Goal: Task Accomplishment & Management: Use online tool/utility

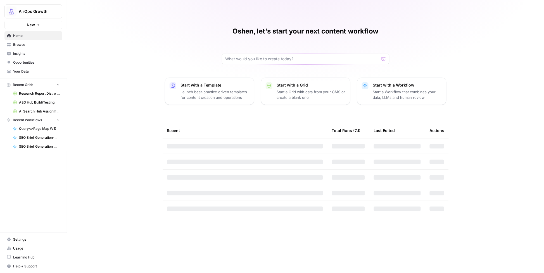
click at [19, 53] on span "Insights" at bounding box center [36, 53] width 47 height 5
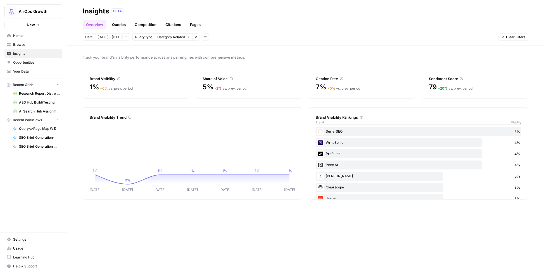
click at [501, 37] on icon "button" at bounding box center [502, 36] width 3 height 3
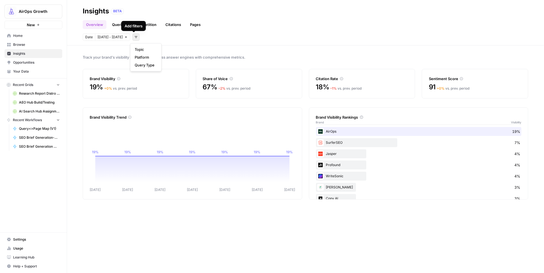
click at [134, 37] on icon "button" at bounding box center [135, 36] width 3 height 3
click at [260, 46] on div "Track your brand's visibility performance across answer engines with comprehens…" at bounding box center [305, 160] width 477 height 228
click at [134, 36] on icon "button" at bounding box center [135, 36] width 3 height 3
click at [143, 57] on span "Platform" at bounding box center [145, 57] width 20 height 6
click at [165, 36] on span "Select platform" at bounding box center [165, 37] width 24 height 5
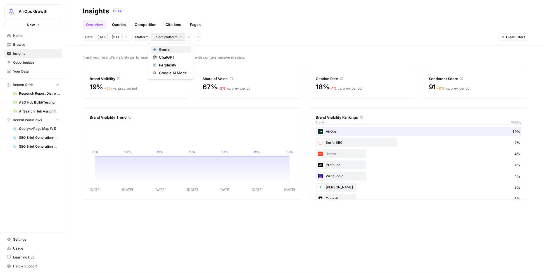
click at [164, 49] on span "Gemini" at bounding box center [173, 50] width 28 height 6
click at [155, 36] on span "Gemini" at bounding box center [158, 37] width 11 height 5
click at [161, 58] on span "ChatGPT" at bounding box center [173, 57] width 28 height 6
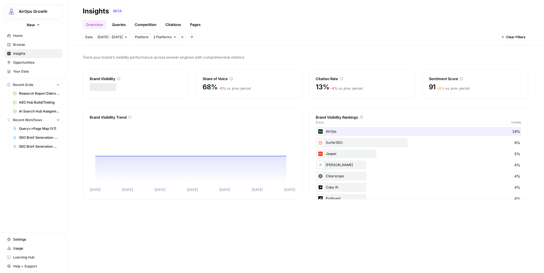
click at [160, 37] on span "2 Platforms" at bounding box center [162, 37] width 18 height 5
click at [160, 48] on span "Gemini" at bounding box center [170, 50] width 22 height 6
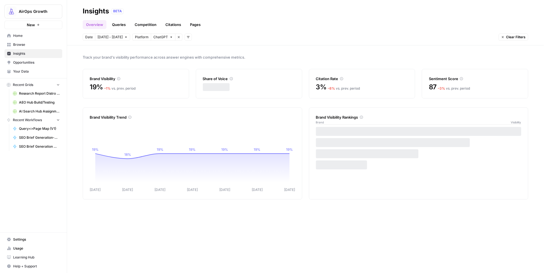
click at [155, 38] on span "ChatGPT" at bounding box center [160, 37] width 15 height 5
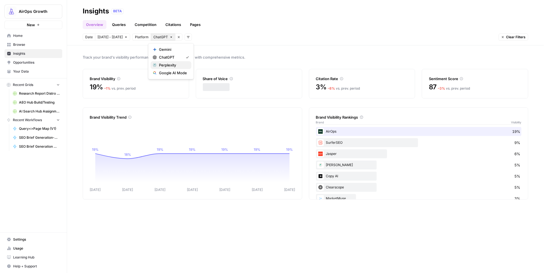
click at [164, 66] on span "Perplexity" at bounding box center [173, 65] width 28 height 6
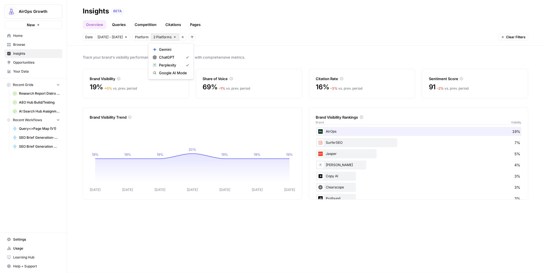
click at [158, 37] on span "2 Platforms" at bounding box center [162, 37] width 18 height 5
click at [164, 57] on span "ChatGPT" at bounding box center [170, 57] width 22 height 6
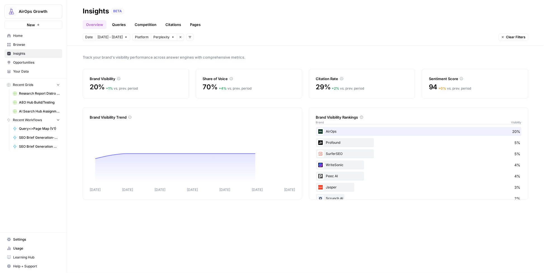
click at [162, 37] on span "Perplexity" at bounding box center [161, 37] width 16 height 5
click at [167, 73] on span "Google AI Mode" at bounding box center [173, 73] width 28 height 6
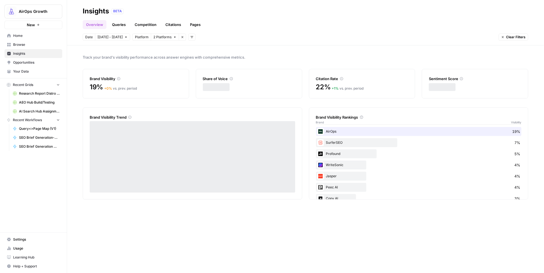
click at [158, 38] on span "2 Platforms" at bounding box center [162, 37] width 18 height 5
click at [168, 67] on span "Perplexity" at bounding box center [173, 65] width 28 height 6
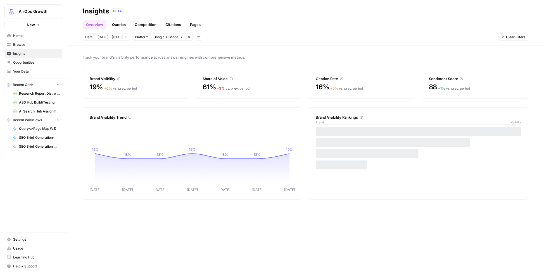
click at [166, 38] on span "Google AI Mode" at bounding box center [165, 37] width 25 height 5
click at [188, 72] on div "Google AI Mode" at bounding box center [174, 73] width 42 height 6
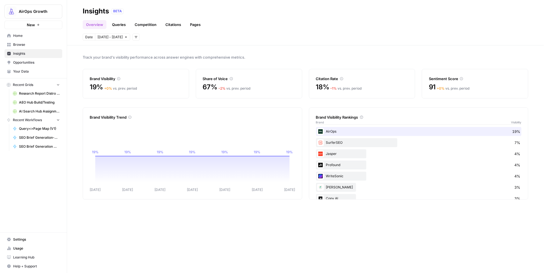
click at [17, 54] on span "Insights" at bounding box center [36, 53] width 47 height 5
click at [18, 44] on span "Browse" at bounding box center [36, 44] width 47 height 5
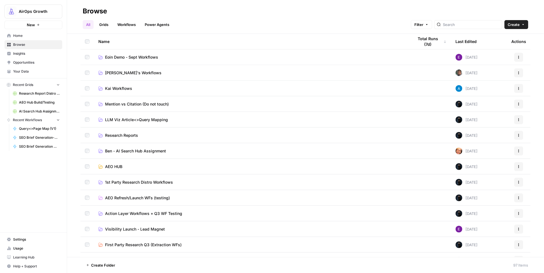
click at [21, 55] on span "Insights" at bounding box center [36, 53] width 47 height 5
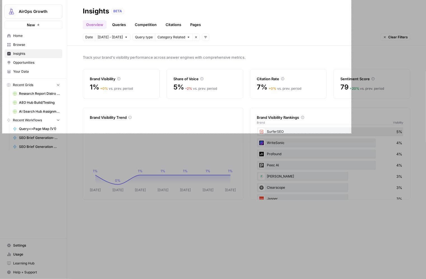
drag, startPoint x: 2, startPoint y: 0, endPoint x: 351, endPoint y: 133, distance: 373.4
click at [351, 133] on div "1248 X 477" at bounding box center [213, 139] width 426 height 279
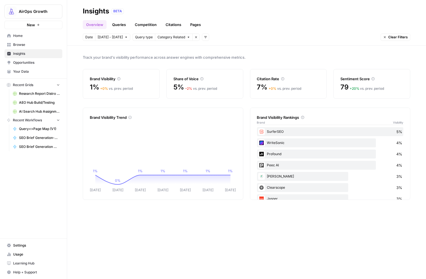
click at [59, 86] on icon "button" at bounding box center [58, 85] width 4 height 4
click at [59, 92] on icon "button" at bounding box center [58, 93] width 4 height 4
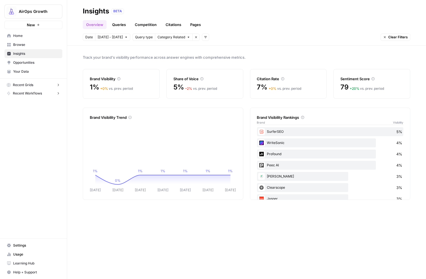
click at [385, 37] on icon "button" at bounding box center [385, 37] width 2 height 2
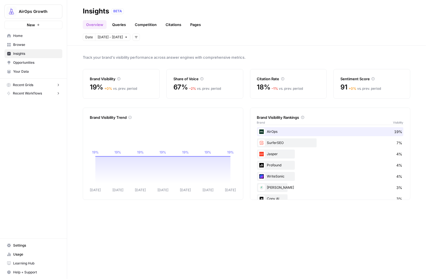
click at [19, 32] on link "Home" at bounding box center [33, 35] width 58 height 9
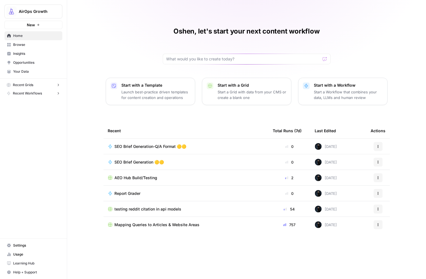
click at [23, 54] on span "Insights" at bounding box center [36, 53] width 47 height 5
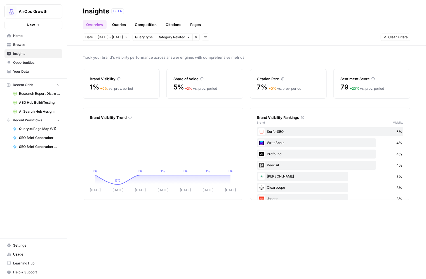
click at [138, 36] on span "Query type" at bounding box center [144, 37] width 18 height 5
click at [162, 36] on span "Category Related" at bounding box center [171, 37] width 28 height 5
click at [160, 50] on span "Brand Related" at bounding box center [175, 50] width 35 height 6
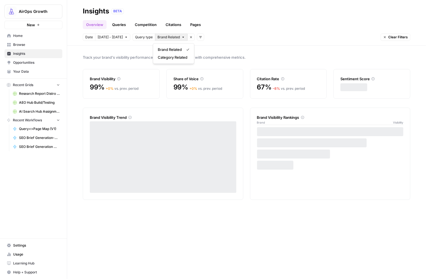
click at [161, 40] on span "Brand Related" at bounding box center [168, 37] width 22 height 5
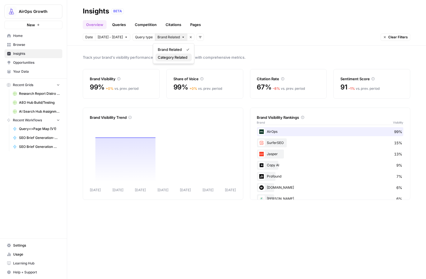
click at [164, 59] on span "Category Related" at bounding box center [173, 57] width 30 height 6
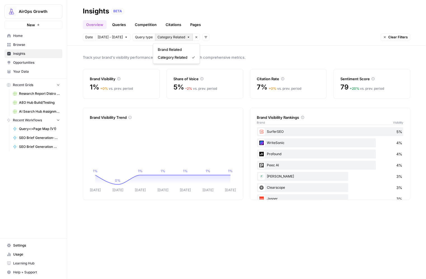
click at [165, 39] on span "Category Related" at bounding box center [171, 37] width 28 height 5
drag, startPoint x: 89, startPoint y: 48, endPoint x: 68, endPoint y: 4, distance: 48.9
click at [89, 47] on div "Track your brand's visibility performance across answer engines with comprehens…" at bounding box center [246, 162] width 359 height 233
click at [164, 37] on span "Category Related" at bounding box center [171, 37] width 28 height 5
click at [168, 48] on span "Brand Related" at bounding box center [175, 50] width 35 height 6
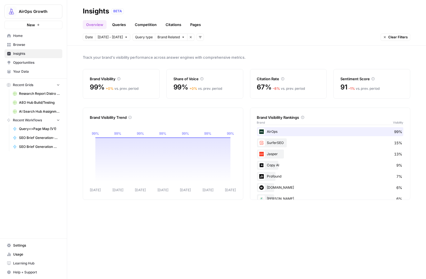
click at [174, 38] on span "Brand Related" at bounding box center [168, 37] width 22 height 5
click at [175, 56] on span "Category Related" at bounding box center [173, 57] width 30 height 6
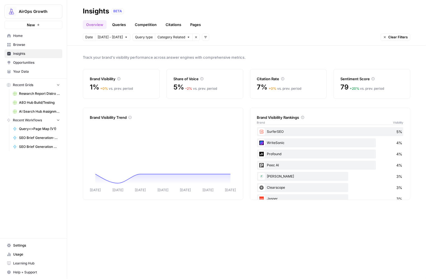
click at [389, 38] on span "Clear Filters" at bounding box center [398, 37] width 20 height 5
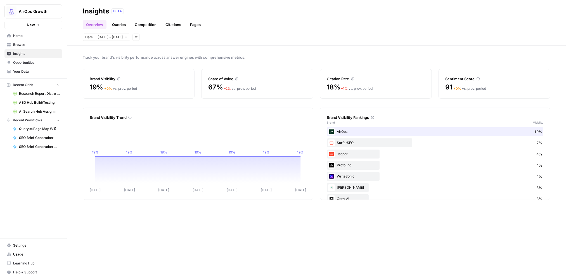
click at [15, 36] on span "Home" at bounding box center [36, 35] width 47 height 5
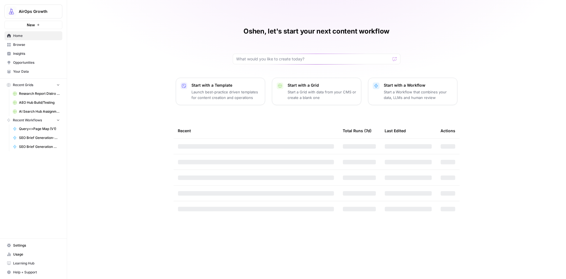
click at [18, 53] on span "Insights" at bounding box center [36, 53] width 47 height 5
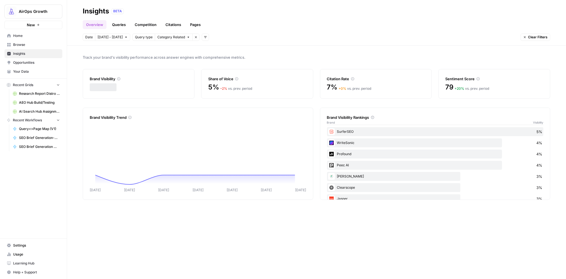
click at [18, 34] on span "Home" at bounding box center [36, 35] width 47 height 5
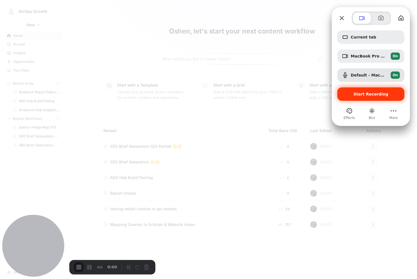
click at [371, 97] on div "Start Recording" at bounding box center [370, 93] width 67 height 13
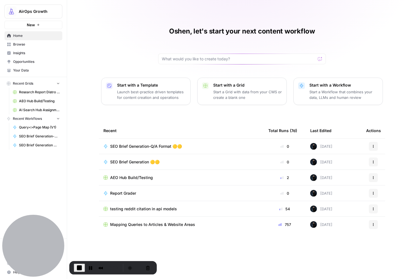
click at [27, 53] on span "Insights" at bounding box center [36, 53] width 47 height 5
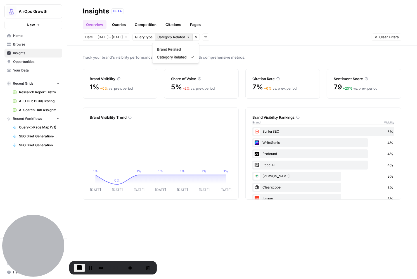
click at [174, 39] on span "Category Related" at bounding box center [171, 37] width 28 height 5
click at [173, 47] on span "Brand Related" at bounding box center [174, 49] width 35 height 6
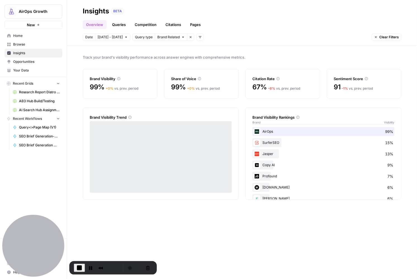
click at [165, 38] on span "Brand Related" at bounding box center [168, 37] width 22 height 5
click at [165, 55] on span "Category Related" at bounding box center [172, 57] width 30 height 6
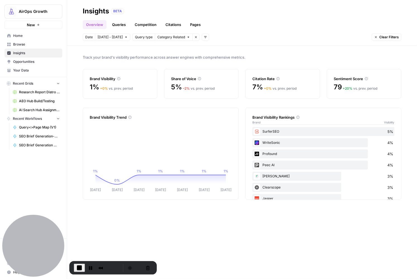
click at [373, 38] on button "Clear Filters" at bounding box center [387, 37] width 30 height 7
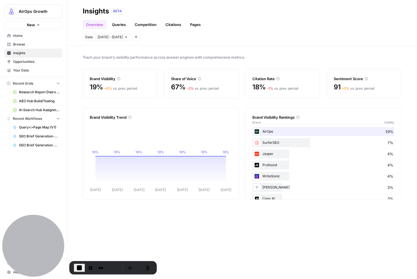
drag, startPoint x: 176, startPoint y: 56, endPoint x: 176, endPoint y: 63, distance: 7.0
click at [176, 56] on span "Track your brand's visibility performance across answer engines with comprehens…" at bounding box center [242, 57] width 319 height 6
click at [77, 269] on span "End Recording" at bounding box center [79, 268] width 7 height 7
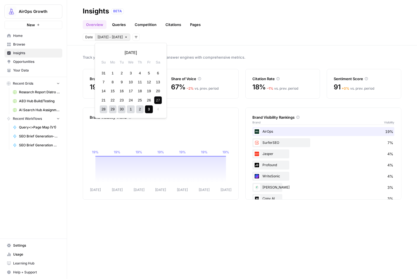
click at [103, 37] on span "Sep 27 - Oct 3" at bounding box center [110, 37] width 25 height 5
drag, startPoint x: 155, startPoint y: 89, endPoint x: 155, endPoint y: 93, distance: 4.0
click at [155, 89] on div "20" at bounding box center [158, 91] width 8 height 8
click at [149, 98] on div "26" at bounding box center [149, 100] width 8 height 8
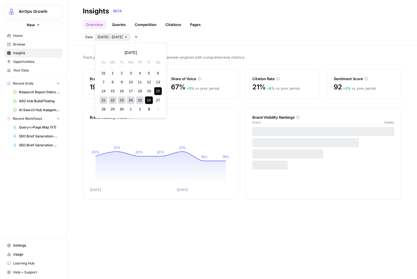
click at [121, 36] on span "Sep 20 - Sep 26" at bounding box center [110, 37] width 25 height 5
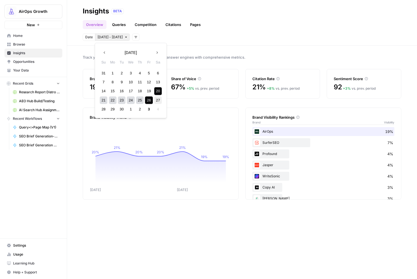
click at [156, 98] on div "27" at bounding box center [158, 100] width 8 height 8
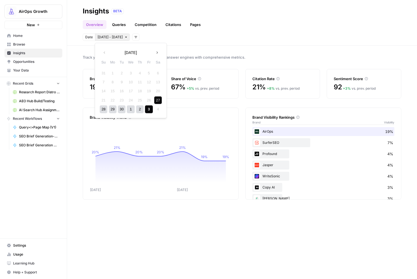
click at [148, 109] on div "3" at bounding box center [149, 110] width 8 height 8
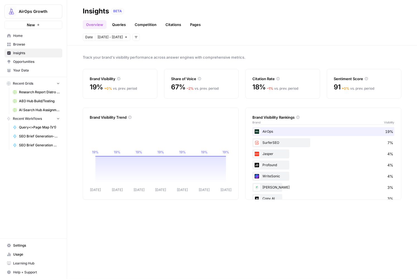
click at [119, 22] on link "Queries" at bounding box center [119, 24] width 20 height 9
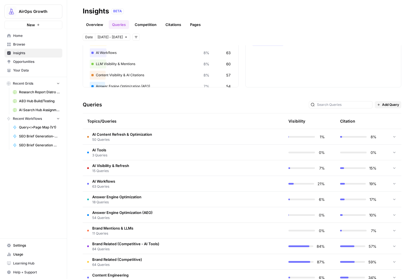
scroll to position [64, 0]
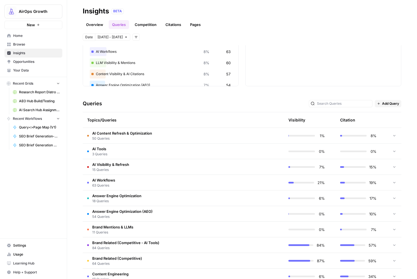
click at [111, 181] on span "AI Workflows" at bounding box center [103, 180] width 23 height 6
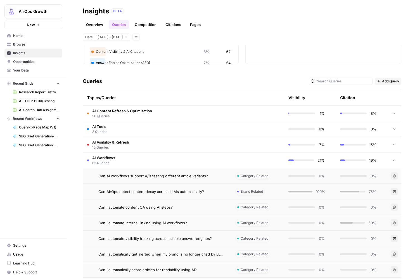
scroll to position [86, 0]
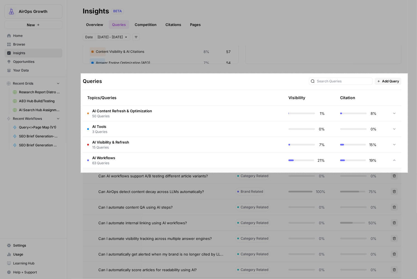
drag, startPoint x: 81, startPoint y: 73, endPoint x: 408, endPoint y: 173, distance: 341.8
click at [408, 173] on div "1170 X 355" at bounding box center [208, 139] width 417 height 279
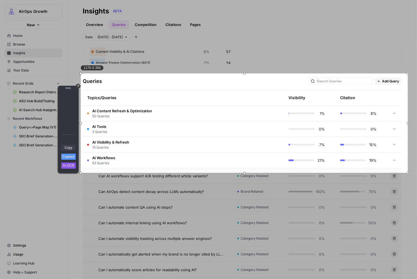
click at [74, 149] on link "Copy" at bounding box center [68, 148] width 15 height 6
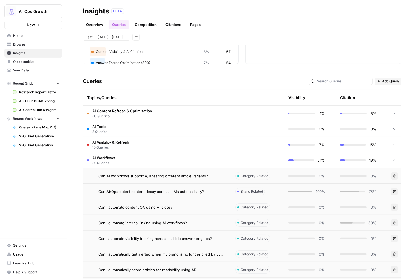
click at [88, 25] on link "Overview" at bounding box center [95, 24] width 24 height 9
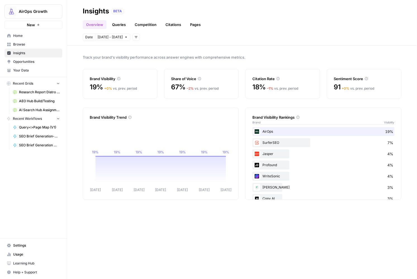
click at [117, 26] on link "Queries" at bounding box center [119, 24] width 20 height 9
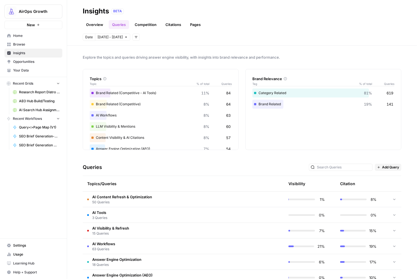
click at [198, 248] on td "AI Workflows 63 Queries" at bounding box center [157, 246] width 148 height 15
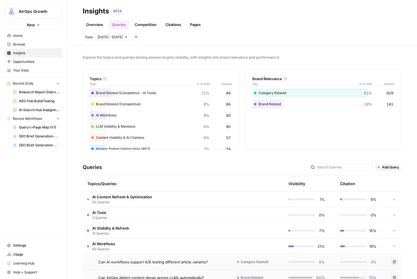
click at [217, 262] on div "Can AI workflows support A/B testing different article variants?" at bounding box center [162, 262] width 128 height 6
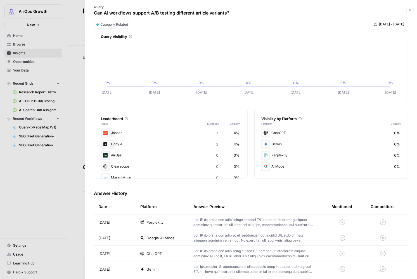
scroll to position [15, 0]
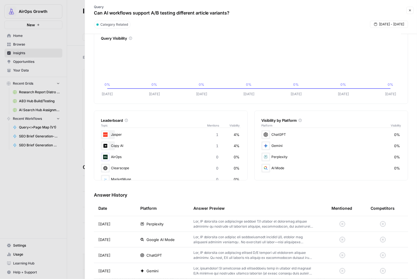
click at [275, 223] on p at bounding box center [253, 224] width 120 height 10
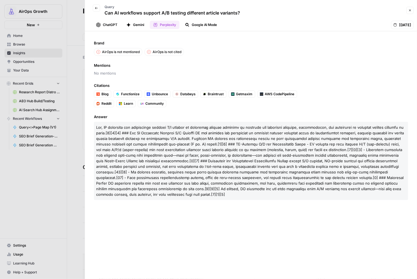
click at [409, 11] on icon "button" at bounding box center [409, 10] width 3 height 3
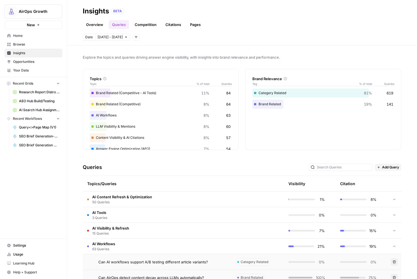
scroll to position [0, 0]
click at [126, 245] on td "AI Workflows 63 Queries" at bounding box center [157, 245] width 148 height 15
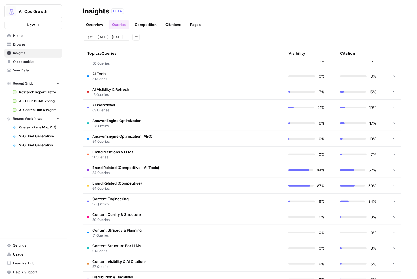
scroll to position [144, 0]
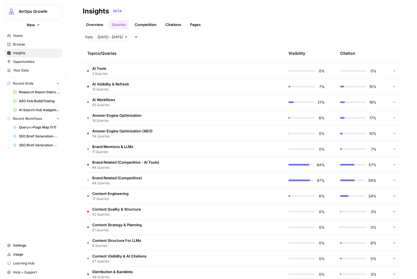
click at [131, 168] on span "84 Queries" at bounding box center [125, 167] width 67 height 5
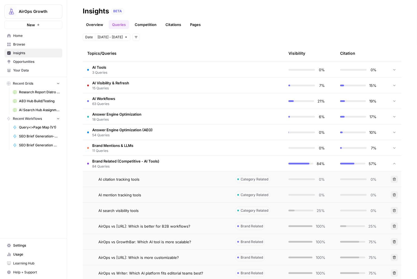
click at [185, 222] on td "AirOps vs Copy.ai: Which is better for B2B workflows?" at bounding box center [157, 226] width 148 height 15
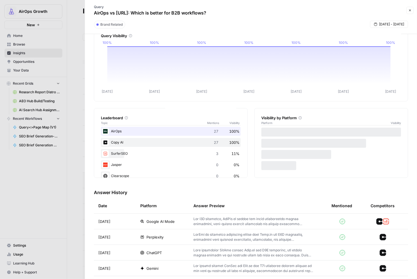
scroll to position [18, 0]
click at [411, 12] on icon "button" at bounding box center [409, 10] width 3 height 3
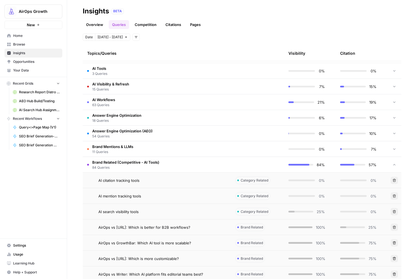
click at [168, 73] on td "AI Tools 3 Queries" at bounding box center [157, 70] width 148 height 15
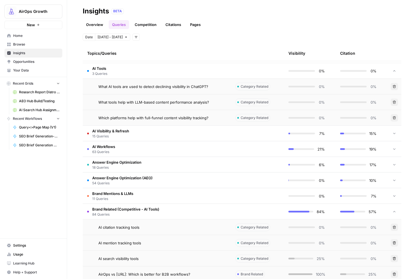
click at [172, 115] on span "Which platforms help with full-funnel content visibility tracking?" at bounding box center [153, 118] width 110 height 6
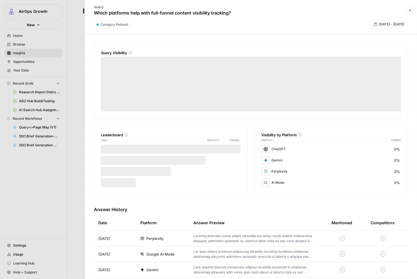
click at [413, 11] on button "Close" at bounding box center [409, 10] width 7 height 7
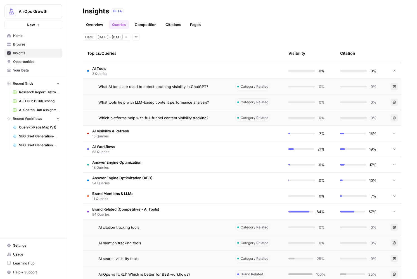
click at [128, 68] on td "AI Tools 3 Queries" at bounding box center [157, 70] width 148 height 15
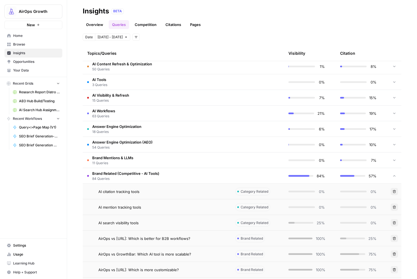
scroll to position [133, 0]
click at [134, 37] on icon "button" at bounding box center [135, 36] width 3 height 3
click at [135, 38] on icon "button" at bounding box center [136, 37] width 3 height 2
click at [213, 39] on div "Date Sep 27 - Oct 3 Add filters" at bounding box center [242, 37] width 319 height 7
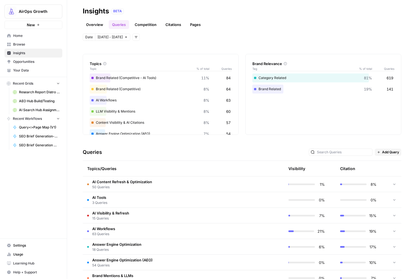
scroll to position [0, 0]
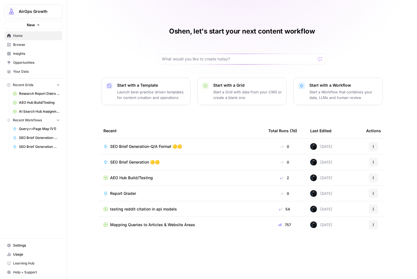
click at [121, 162] on span "SEO Brief Generation 🟡🟡" at bounding box center [134, 162] width 49 height 6
click at [17, 33] on span "Home" at bounding box center [36, 35] width 47 height 5
click at [39, 26] on icon "button" at bounding box center [38, 24] width 3 height 3
click at [22, 46] on span "Browse" at bounding box center [36, 44] width 47 height 5
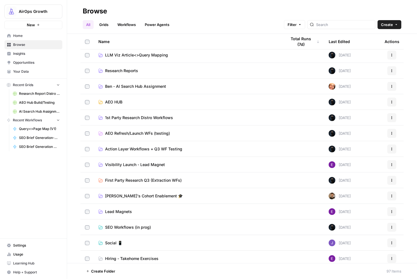
scroll to position [85, 0]
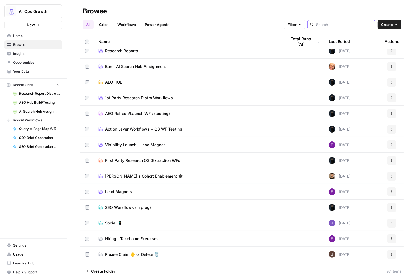
click at [334, 24] on input "search" at bounding box center [344, 25] width 57 height 6
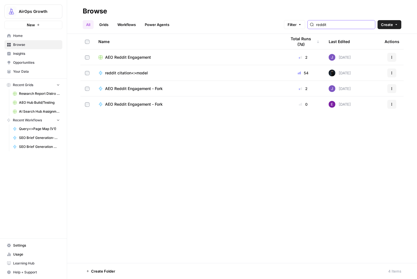
type input "reddit"
click at [391, 25] on span "Create" at bounding box center [387, 25] width 12 height 6
click at [371, 35] on span "Folder" at bounding box center [378, 38] width 31 height 6
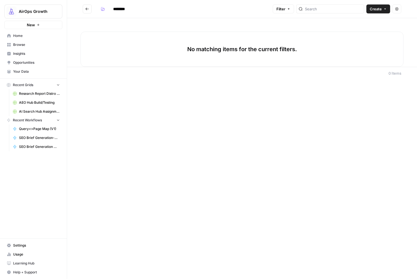
click at [125, 11] on input "********" at bounding box center [126, 8] width 31 height 9
type input "******"
click at [378, 11] on span "Create" at bounding box center [376, 9] width 12 height 6
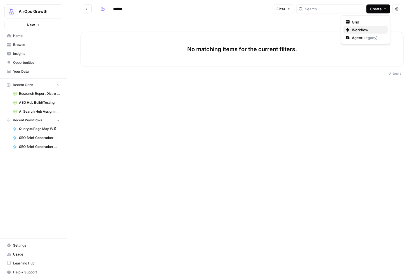
click at [363, 29] on span "Workflow" at bounding box center [367, 30] width 31 height 6
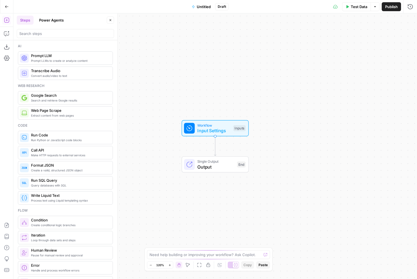
drag, startPoint x: 54, startPoint y: 18, endPoint x: 60, endPoint y: 37, distance: 19.5
click at [54, 18] on button "Power Agents" at bounding box center [51, 20] width 31 height 9
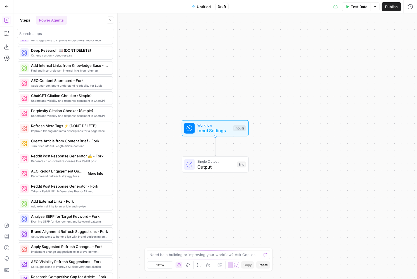
scroll to position [477, 0]
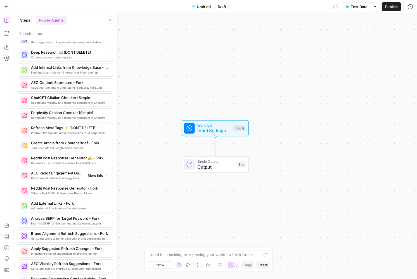
click at [89, 178] on span "More Info" at bounding box center [95, 175] width 15 height 5
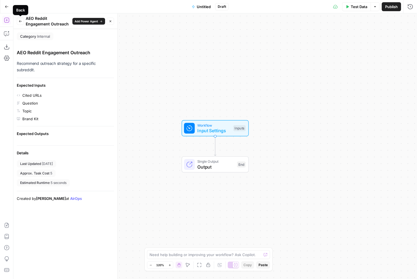
click at [20, 22] on icon "button" at bounding box center [20, 21] width 3 height 3
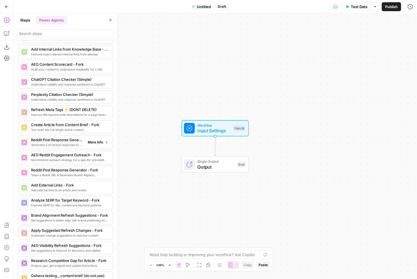
scroll to position [521, 0]
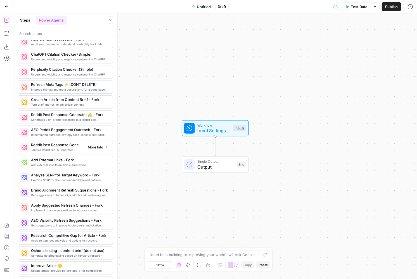
click at [91, 149] on span "More Info" at bounding box center [95, 147] width 15 height 5
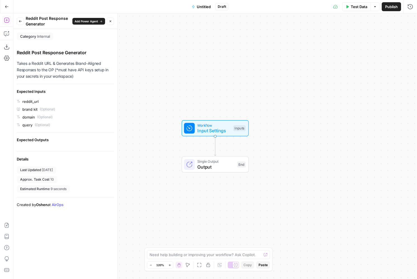
click at [88, 21] on span "Add Power Agent" at bounding box center [86, 21] width 23 height 4
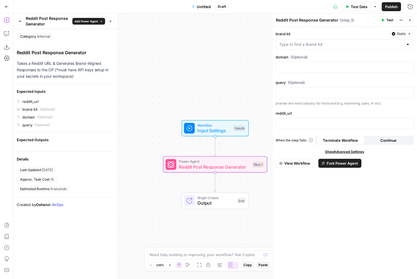
click at [309, 165] on span "View Workflow" at bounding box center [297, 163] width 26 height 6
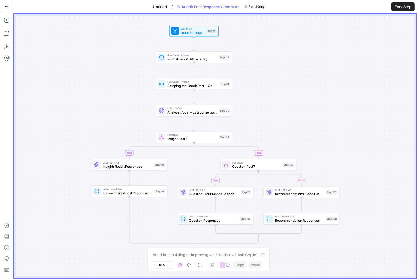
click at [6, 13] on div "Go Back" at bounding box center [6, 6] width 13 height 13
click at [9, 9] on button "Go Back" at bounding box center [7, 7] width 10 height 10
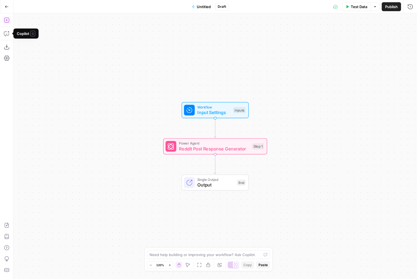
drag, startPoint x: 7, startPoint y: 22, endPoint x: 7, endPoint y: 19, distance: 3.4
click at [7, 19] on icon "button" at bounding box center [7, 20] width 6 height 6
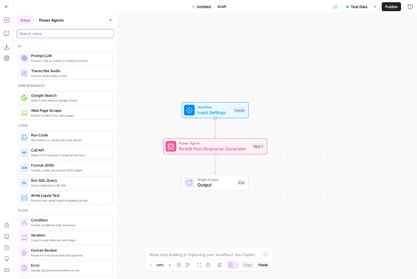
click at [39, 31] on input "search" at bounding box center [65, 34] width 92 height 6
click at [49, 24] on header "Steps Power Agents Close" at bounding box center [65, 26] width 104 height 27
drag, startPoint x: 49, startPoint y: 18, endPoint x: 41, endPoint y: 32, distance: 15.8
click at [49, 18] on button "Power Agents" at bounding box center [51, 20] width 31 height 9
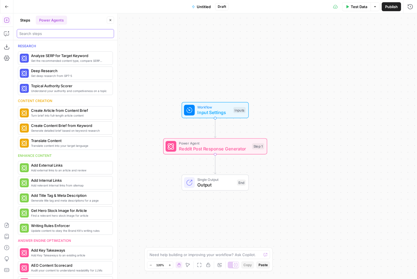
click at [39, 35] on input "search" at bounding box center [65, 34] width 92 height 6
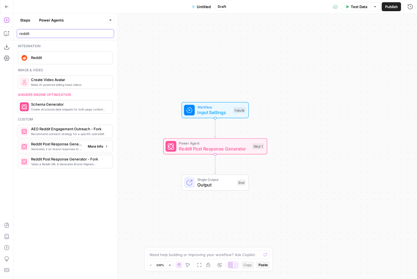
type input "reddit"
click at [101, 147] on span "More Info" at bounding box center [95, 146] width 15 height 5
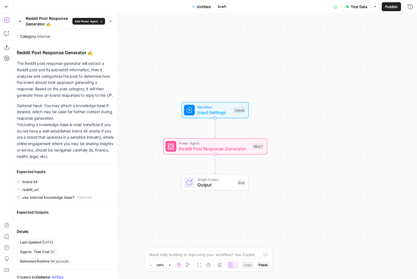
click at [82, 20] on span "Add Power Agent" at bounding box center [86, 21] width 23 height 4
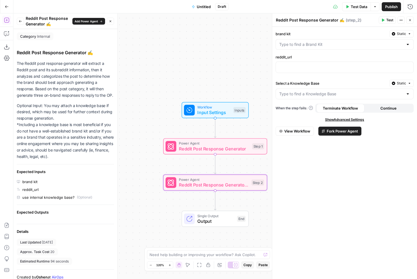
click at [291, 133] on span "View Workflow" at bounding box center [297, 131] width 26 height 6
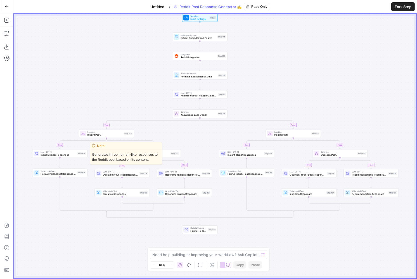
click at [41, 153] on span "Insight: Reddit Responses" at bounding box center [58, 155] width 35 height 4
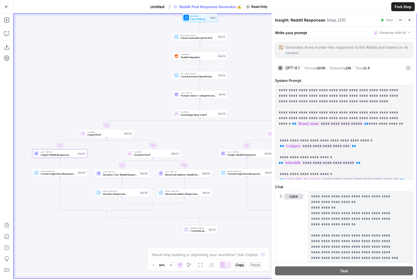
scroll to position [11, 0]
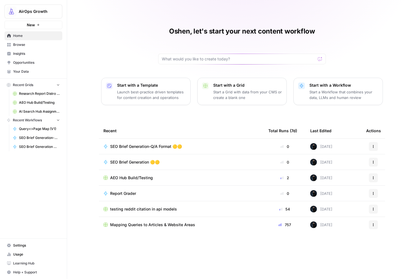
click at [23, 47] on span "Browse" at bounding box center [36, 44] width 47 height 5
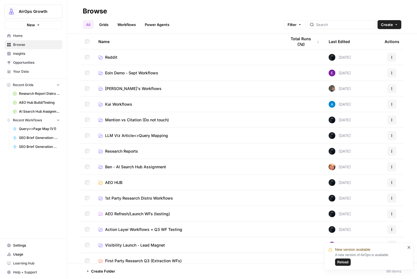
click at [339, 259] on button "Reload" at bounding box center [343, 261] width 16 height 7
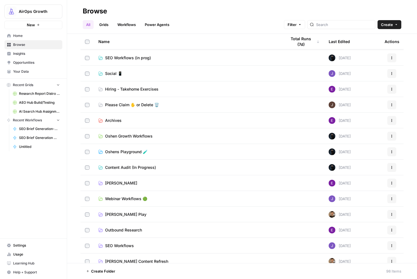
scroll to position [265, 0]
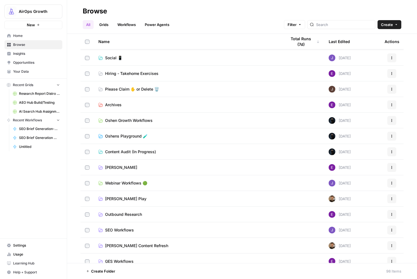
click at [132, 136] on span "Oshens Playground 🧪" at bounding box center [126, 136] width 42 height 6
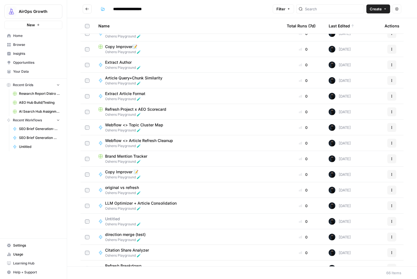
scroll to position [440, 0]
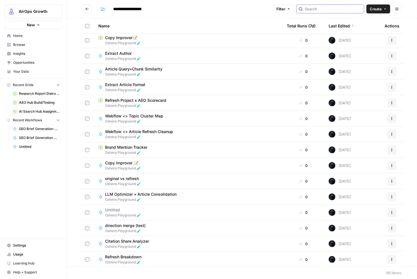
click at [333, 10] on input "search" at bounding box center [333, 9] width 57 height 6
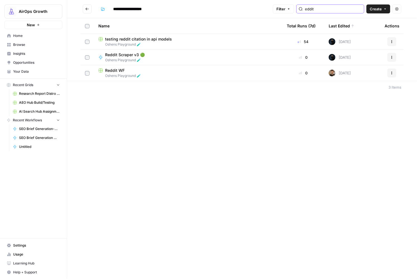
type input "eddit"
click at [120, 61] on span "Oshens Playground 🧪" at bounding box center [127, 60] width 44 height 5
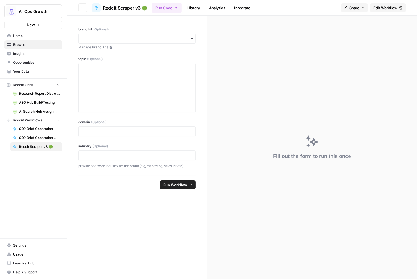
click at [377, 6] on span "Edit Workflow" at bounding box center [385, 8] width 24 height 6
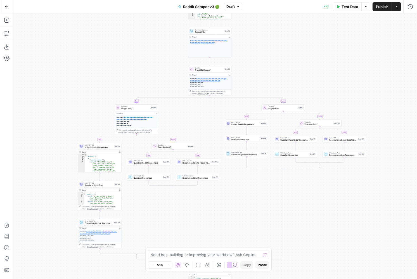
click at [210, 6] on span "Reddit Scraper v3 🟢" at bounding box center [201, 7] width 36 height 6
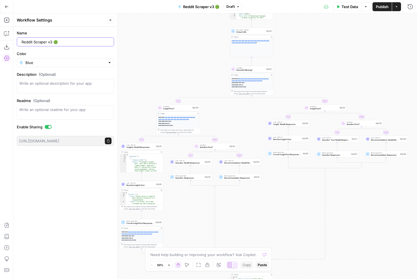
click at [71, 41] on input "Reddit Scraper v3 🟢" at bounding box center [67, 42] width 90 height 6
type input "Reddit Scraper v3 🟢 (older version)"
click at [345, 48] on div "true true false true false true false true false true false false Workflow Inpu…" at bounding box center [215, 145] width 404 height 265
click at [5, 6] on icon "button" at bounding box center [7, 7] width 4 height 4
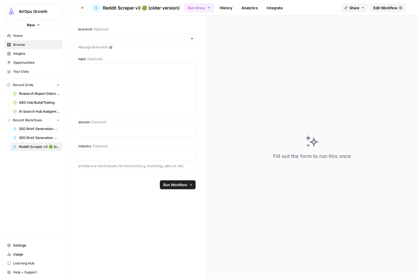
click at [82, 7] on icon "button" at bounding box center [82, 8] width 3 height 2
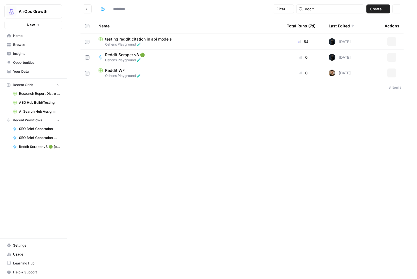
type input "**********"
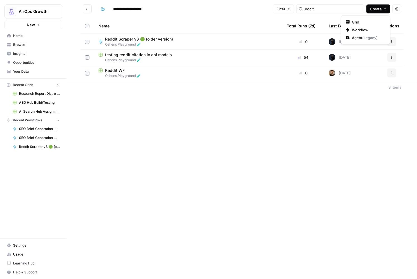
click at [376, 9] on span "Create" at bounding box center [376, 9] width 12 height 6
click at [358, 31] on span "Workflow" at bounding box center [367, 30] width 31 height 6
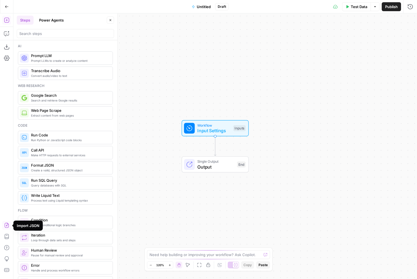
click at [6, 226] on icon "button" at bounding box center [7, 225] width 6 height 6
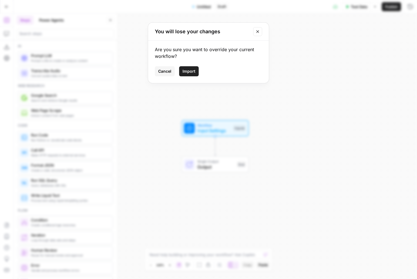
drag, startPoint x: 184, startPoint y: 70, endPoint x: 196, endPoint y: 88, distance: 21.4
click at [184, 70] on span "Import" at bounding box center [188, 71] width 13 height 6
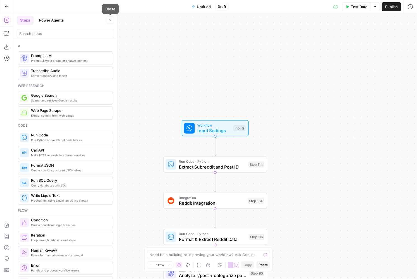
drag, startPoint x: 110, startPoint y: 20, endPoint x: 112, endPoint y: 29, distance: 8.3
click at [110, 20] on icon "button" at bounding box center [110, 19] width 3 height 3
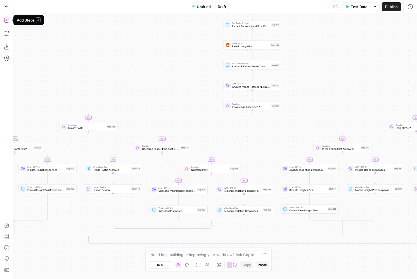
click at [6, 21] on icon "button" at bounding box center [7, 20] width 6 height 6
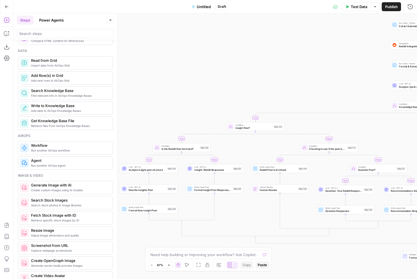
scroll to position [257, 0]
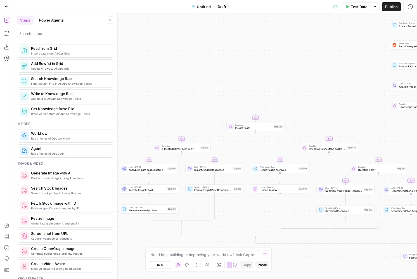
drag, startPoint x: 48, startPoint y: 20, endPoint x: 49, endPoint y: 39, distance: 19.1
click at [48, 20] on button "Power Agents" at bounding box center [51, 20] width 31 height 9
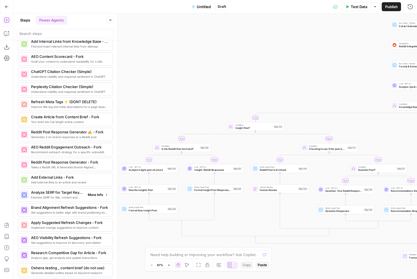
scroll to position [504, 0]
click at [93, 167] on span "More Info" at bounding box center [95, 164] width 15 height 5
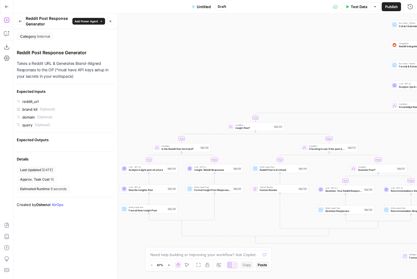
click at [82, 19] on span "Add Power Agent" at bounding box center [86, 21] width 23 height 4
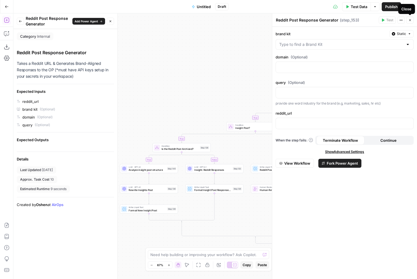
click at [412, 22] on button "Close" at bounding box center [409, 19] width 7 height 7
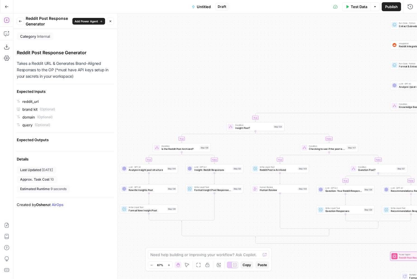
click at [205, 48] on div "true false true false true false true false true false true false true false tr…" at bounding box center [215, 145] width 404 height 265
click at [203, 6] on span "Untitled" at bounding box center [204, 7] width 14 height 6
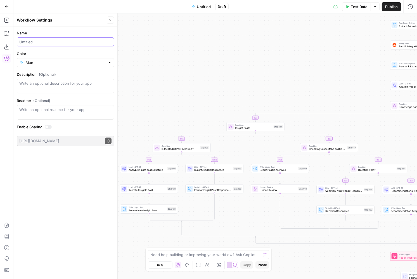
click at [27, 40] on input "Name" at bounding box center [65, 42] width 92 height 6
type input "MY Reddit Workflow"
click at [393, 256] on icon at bounding box center [394, 256] width 3 height 3
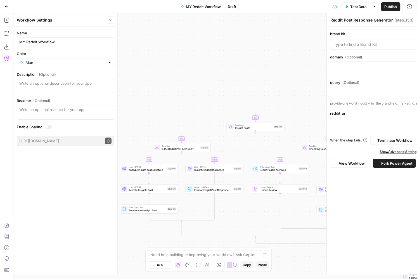
scroll to position [0, 0]
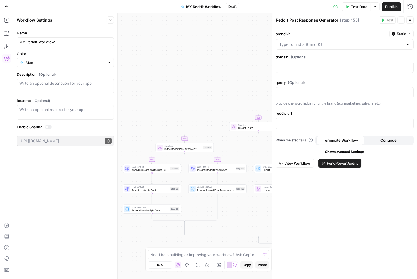
drag, startPoint x: 409, startPoint y: 21, endPoint x: 289, endPoint y: 160, distance: 184.4
click at [409, 21] on icon "button" at bounding box center [409, 19] width 3 height 3
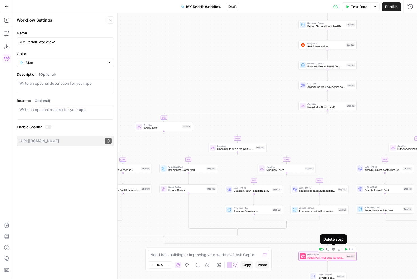
click at [333, 249] on icon "button" at bounding box center [333, 249] width 3 height 3
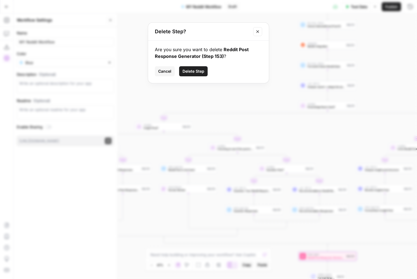
click at [190, 72] on span "Delete Step" at bounding box center [193, 71] width 22 height 6
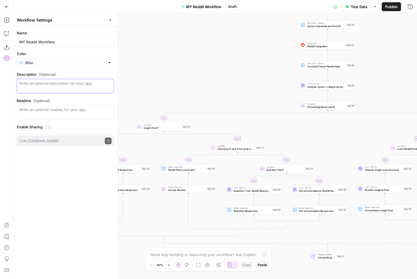
click at [39, 83] on textarea "Description (Optional)" at bounding box center [65, 85] width 92 height 11
paste textarea "This is a Reddit workflow that I sent to Justina for offsite action."
click at [32, 84] on textarea "This is a Reddit workflow that I sent to Justina for offsite action." at bounding box center [65, 85] width 92 height 11
type textarea "This is a Reddit workflow that I sent to Justina for offsite action."
click at [392, 9] on span "Publish" at bounding box center [391, 7] width 13 height 6
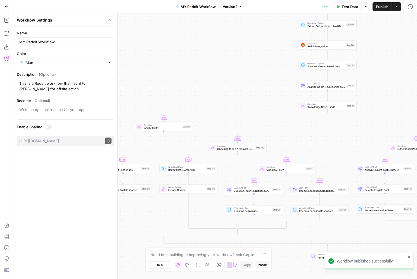
click at [3, 4] on button "Go Back" at bounding box center [7, 7] width 10 height 10
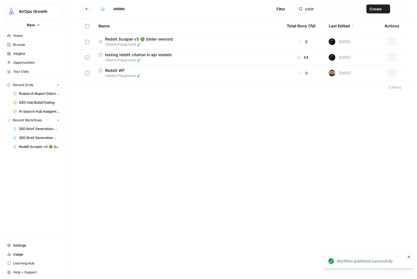
type input "**********"
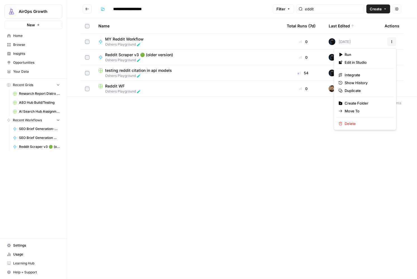
click at [390, 42] on icon "button" at bounding box center [391, 41] width 3 height 3
click at [355, 111] on span "Move To" at bounding box center [367, 111] width 45 height 6
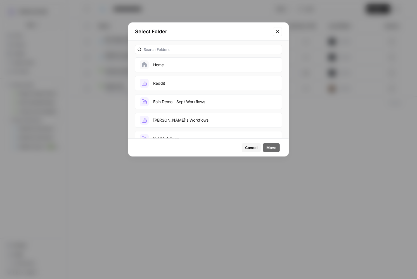
click at [197, 83] on button "Reddit" at bounding box center [208, 83] width 147 height 15
click at [269, 146] on span "Move" at bounding box center [271, 148] width 10 height 6
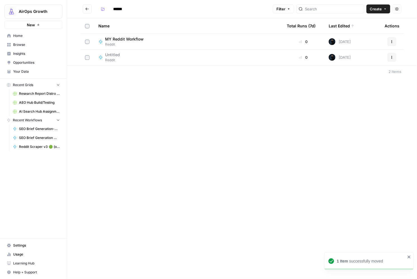
click at [212, 63] on td "Untitled Reddit" at bounding box center [188, 57] width 188 height 16
click at [118, 58] on span "Reddit" at bounding box center [114, 60] width 19 height 5
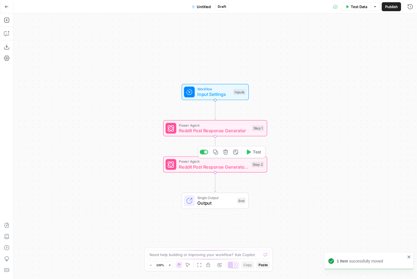
click at [233, 167] on span "Reddit Post Response Generator ✍️" at bounding box center [214, 166] width 70 height 7
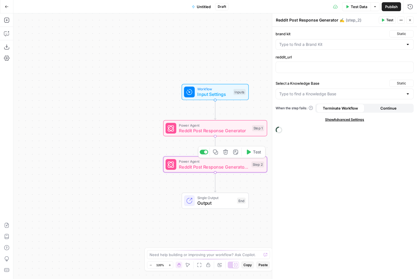
click at [226, 153] on icon "button" at bounding box center [225, 151] width 5 height 5
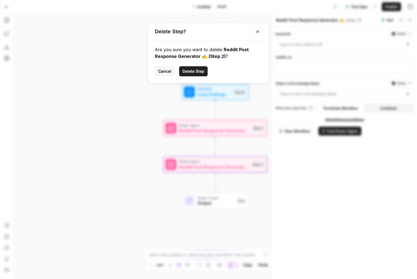
drag, startPoint x: 203, startPoint y: 70, endPoint x: 213, endPoint y: 87, distance: 20.0
click at [203, 70] on span "Delete Step" at bounding box center [193, 71] width 22 height 6
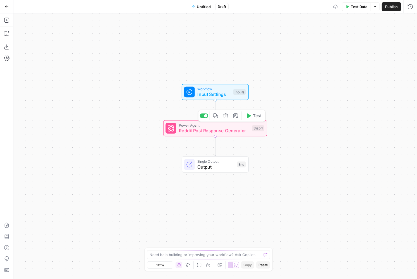
click at [237, 130] on span "Reddit Post Response Generator" at bounding box center [214, 130] width 70 height 7
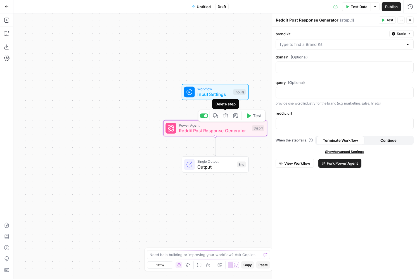
click at [226, 116] on icon "button" at bounding box center [225, 115] width 5 height 5
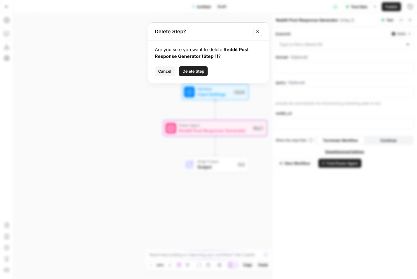
drag, startPoint x: 193, startPoint y: 73, endPoint x: 137, endPoint y: 67, distance: 57.1
click at [193, 73] on span "Delete Step" at bounding box center [193, 71] width 22 height 6
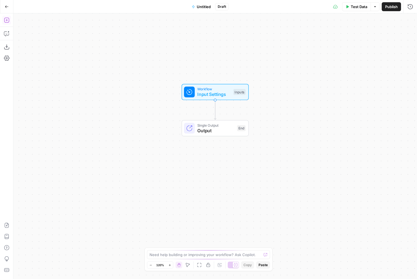
click at [8, 22] on icon "button" at bounding box center [7, 20] width 6 height 6
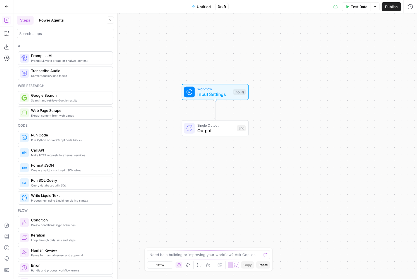
drag, startPoint x: 52, startPoint y: 17, endPoint x: 53, endPoint y: 21, distance: 4.0
click at [52, 17] on button "Power Agents" at bounding box center [51, 20] width 31 height 9
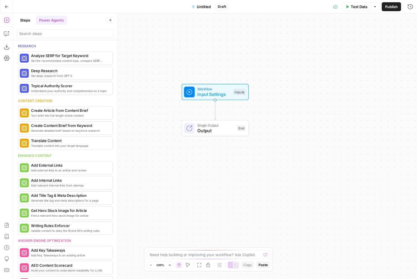
click at [43, 37] on div at bounding box center [65, 33] width 97 height 9
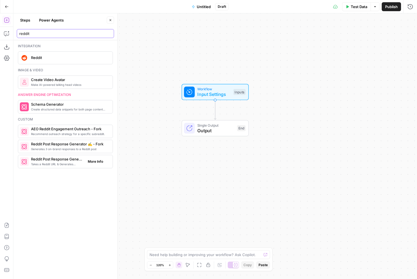
type input "reddit"
click at [103, 165] on button "More Info" at bounding box center [98, 161] width 25 height 7
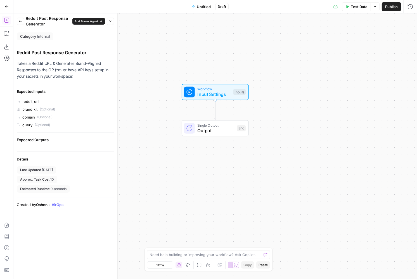
click at [20, 22] on icon "button" at bounding box center [20, 21] width 3 height 2
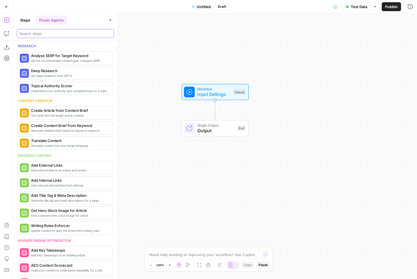
click at [41, 35] on input "search" at bounding box center [65, 34] width 92 height 6
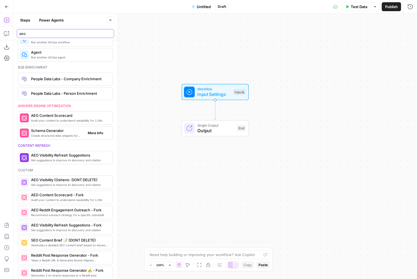
scroll to position [242, 0]
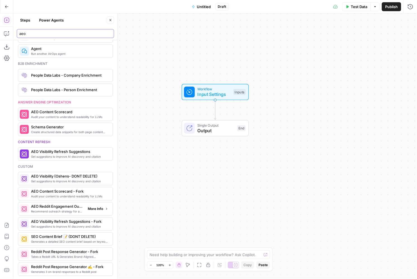
type input "aeo"
click at [88, 209] on span "More Info" at bounding box center [95, 208] width 15 height 5
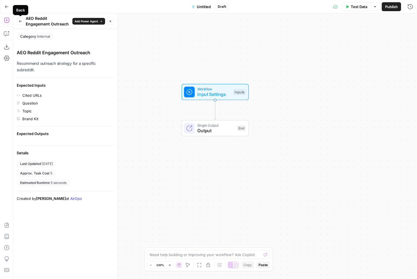
click at [19, 20] on icon "button" at bounding box center [20, 21] width 3 height 3
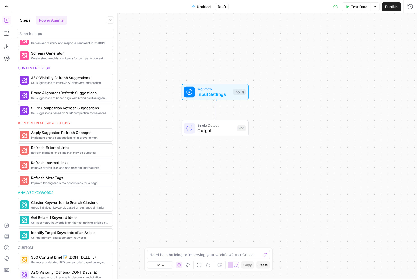
click at [22, 20] on button "Steps" at bounding box center [25, 20] width 17 height 9
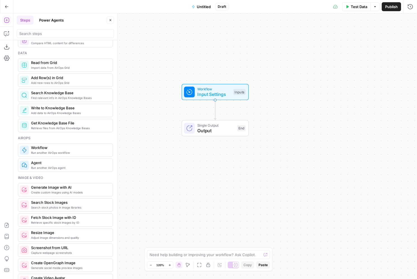
click at [57, 24] on button "Power Agents" at bounding box center [51, 20] width 31 height 9
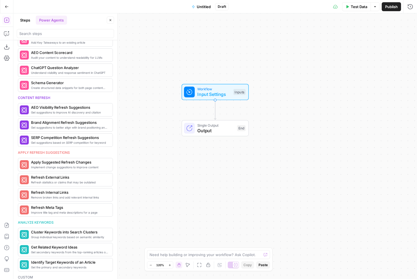
scroll to position [212, 0]
click at [93, 112] on span "More Info" at bounding box center [95, 110] width 15 height 5
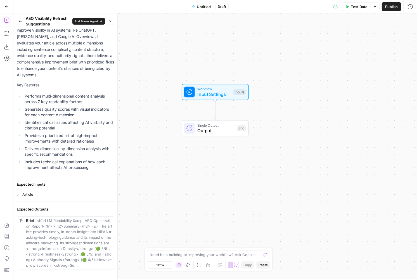
scroll to position [0, 0]
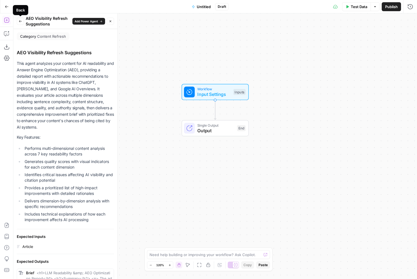
click at [22, 19] on button "Back" at bounding box center [20, 21] width 7 height 7
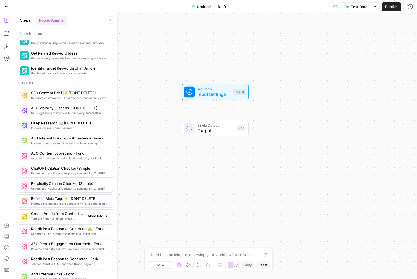
scroll to position [403, 0]
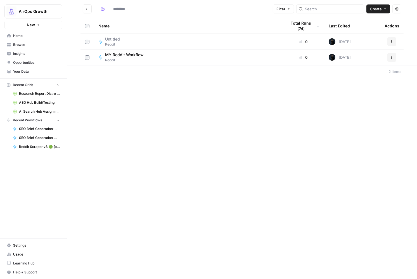
type input "******"
click at [124, 58] on span "Reddit" at bounding box center [126, 60] width 43 height 5
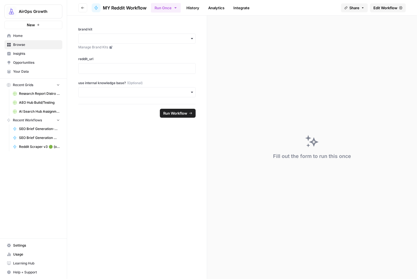
click at [382, 5] on span "Edit Workflow" at bounding box center [385, 8] width 24 height 6
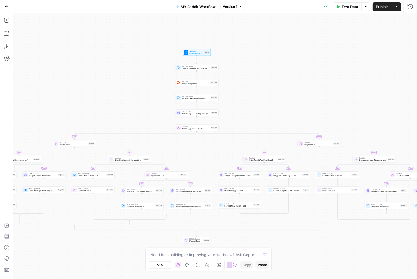
click at [201, 113] on span "Analyze r/post + categorize post type" at bounding box center [196, 113] width 28 height 3
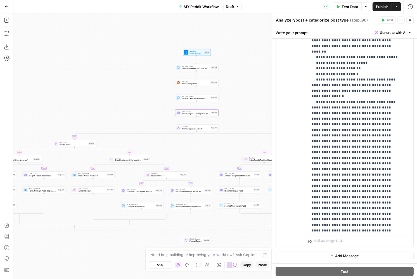
scroll to position [341, 0]
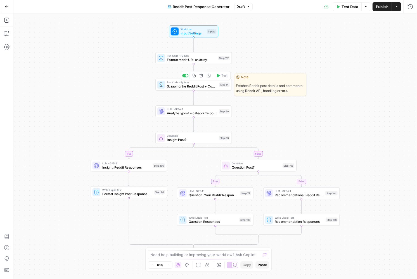
click at [170, 86] on span "Scraping the Reddit Post + Comments" at bounding box center [192, 86] width 50 height 5
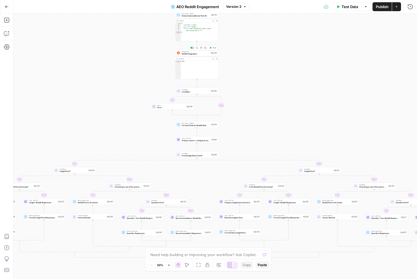
click at [190, 53] on span "Reddit Integration" at bounding box center [196, 54] width 28 height 3
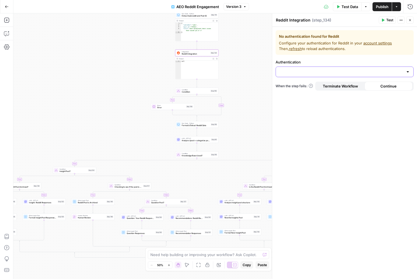
click at [290, 70] on input "Authentication" at bounding box center [341, 72] width 124 height 6
click at [285, 58] on form "No authentication found for Reddit Configure your authentication for Reddit in …" at bounding box center [344, 153] width 145 height 252
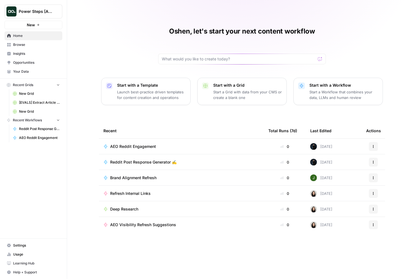
click at [22, 10] on span "Power Steps [Admin]" at bounding box center [36, 12] width 34 height 6
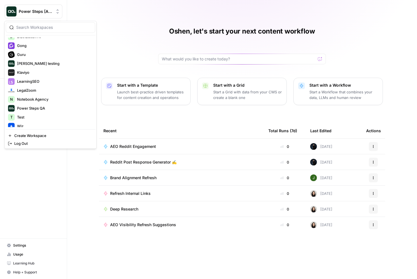
scroll to position [152, 0]
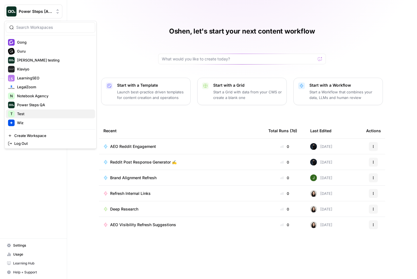
click at [39, 114] on span "Test" at bounding box center [54, 114] width 74 height 6
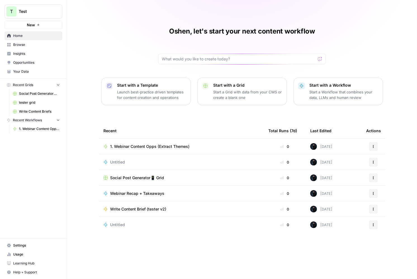
click at [38, 26] on icon "button" at bounding box center [38, 24] width 3 height 3
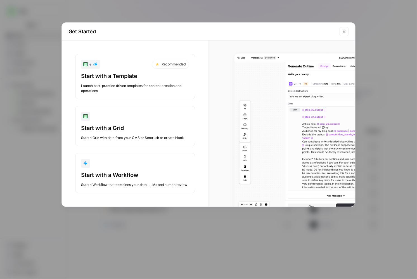
click at [111, 169] on button "Start with a Workflow Start a Workflow that combines your data, LLMs and human …" at bounding box center [135, 173] width 120 height 40
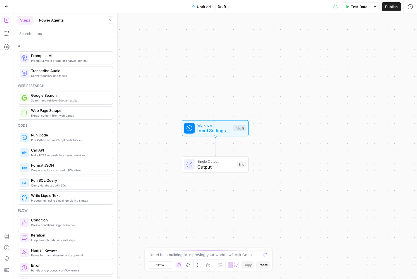
click at [51, 21] on button "Power Agents" at bounding box center [51, 20] width 31 height 9
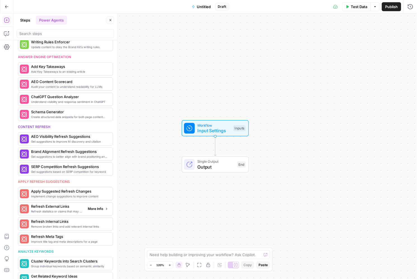
scroll to position [183, 0]
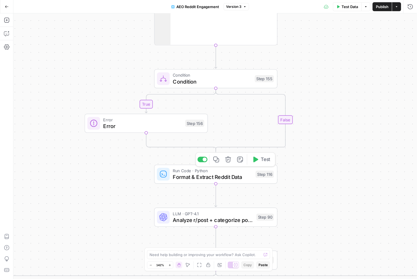
click at [188, 179] on span "Format & Extract Reddit Data" at bounding box center [213, 177] width 80 height 8
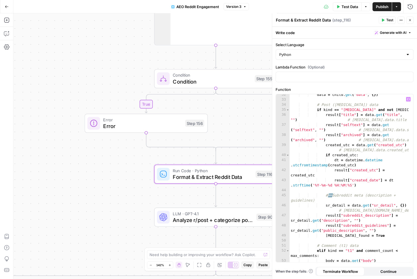
scroll to position [210, 0]
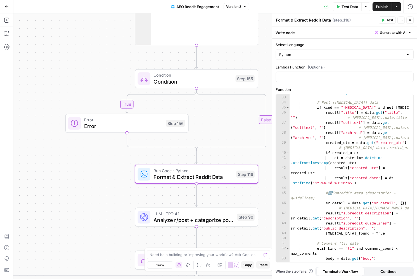
click at [156, 79] on span "Condition" at bounding box center [193, 81] width 79 height 8
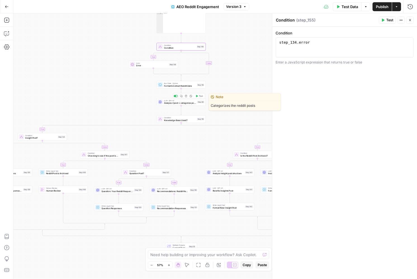
click at [175, 103] on span "Analyze r/post + categorize post type" at bounding box center [180, 102] width 32 height 3
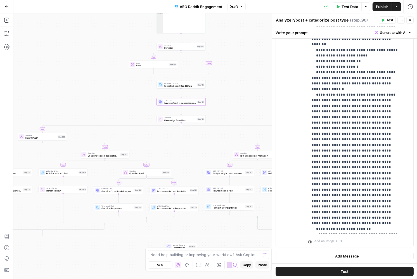
scroll to position [124, 0]
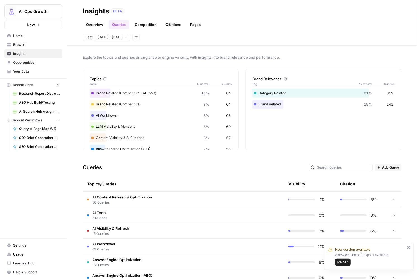
click at [341, 261] on span "Reload" at bounding box center [342, 262] width 11 height 5
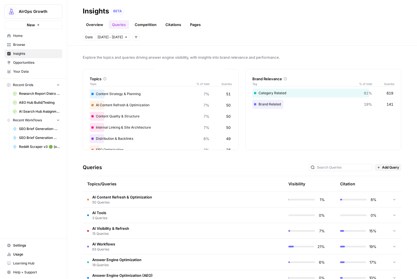
click at [21, 51] on span "Insights" at bounding box center [36, 53] width 47 height 5
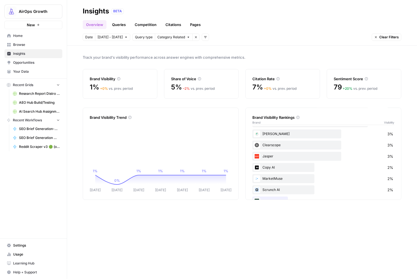
scroll to position [55, 0]
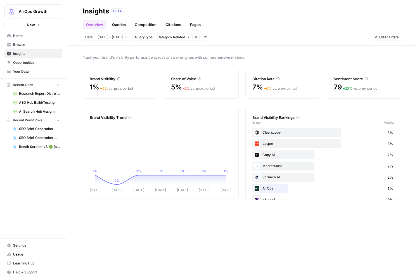
click at [119, 25] on link "Queries" at bounding box center [119, 24] width 20 height 9
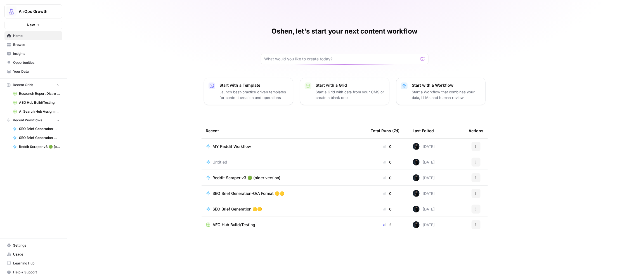
click at [221, 160] on span "Untitled" at bounding box center [220, 162] width 15 height 6
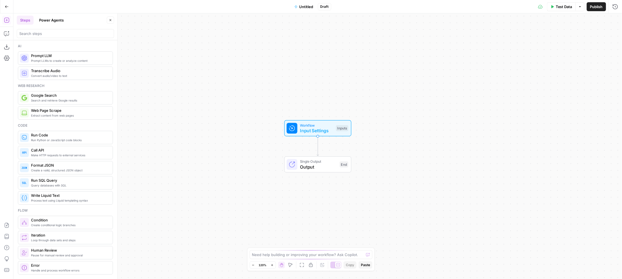
click at [51, 20] on button "Power Agents" at bounding box center [51, 20] width 31 height 9
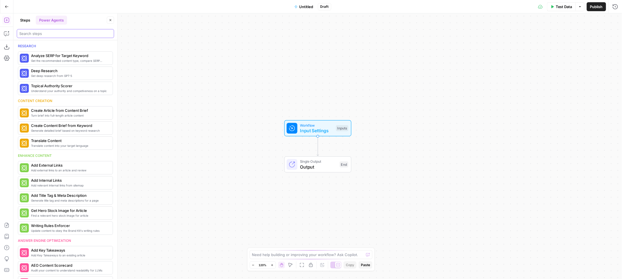
click at [46, 34] on input "search" at bounding box center [65, 34] width 92 height 6
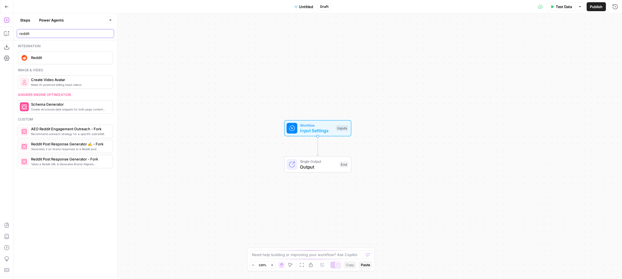
type input "reddit"
click at [42, 35] on input "reddit" at bounding box center [65, 34] width 92 height 6
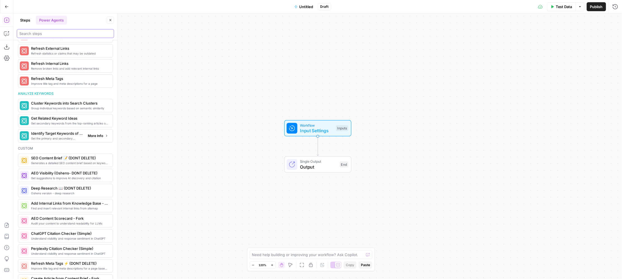
scroll to position [337, 0]
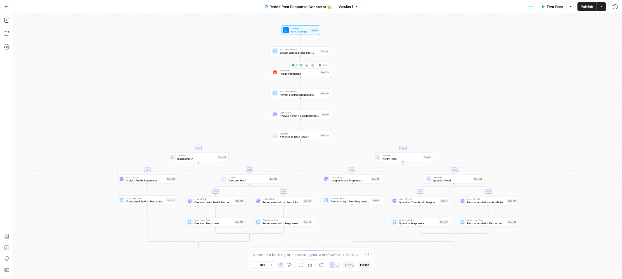
click at [305, 74] on span "Reddit Integration" at bounding box center [299, 74] width 39 height 4
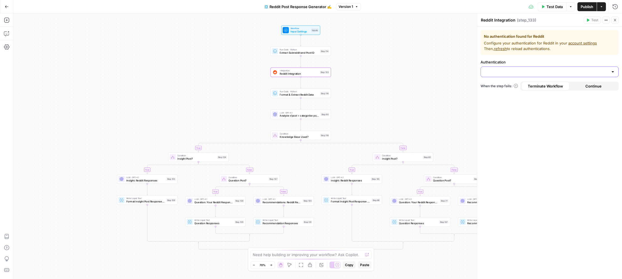
click at [543, 73] on input "Authentication" at bounding box center [546, 72] width 124 height 6
click at [503, 56] on form "No authentication found for Reddit Configure your authentication for Reddit in …" at bounding box center [549, 153] width 145 height 252
